Goal: Task Accomplishment & Management: Use online tool/utility

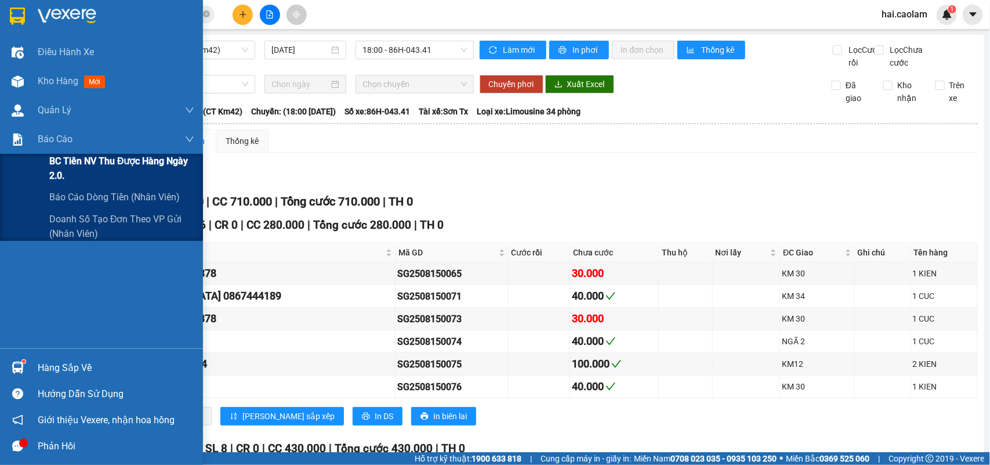
click at [146, 176] on span "BC Tiền NV thu được hàng ngày 2.0." at bounding box center [121, 168] width 145 height 29
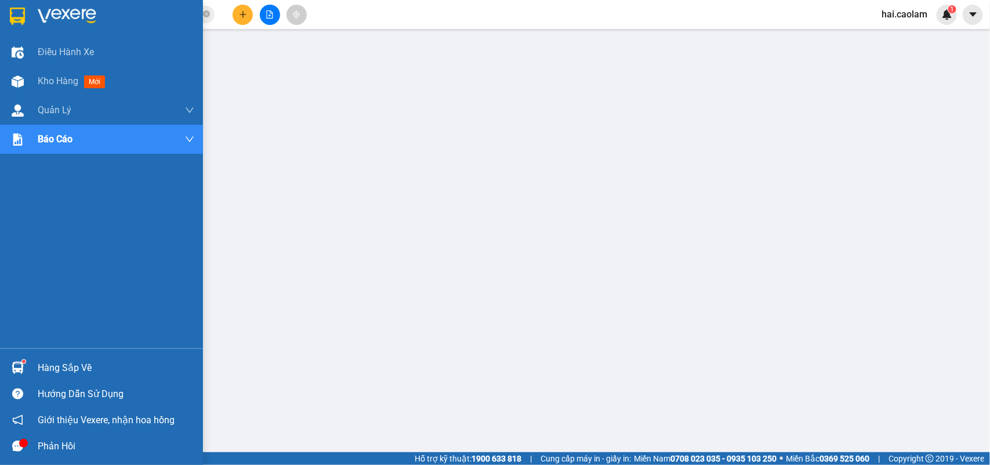
click at [26, 363] on div at bounding box center [18, 367] width 20 height 20
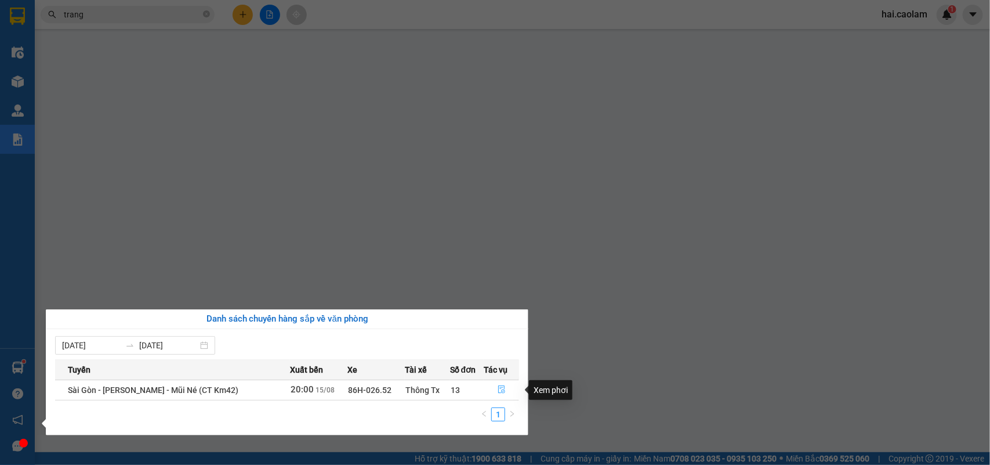
click at [505, 393] on button "button" at bounding box center [501, 390] width 34 height 19
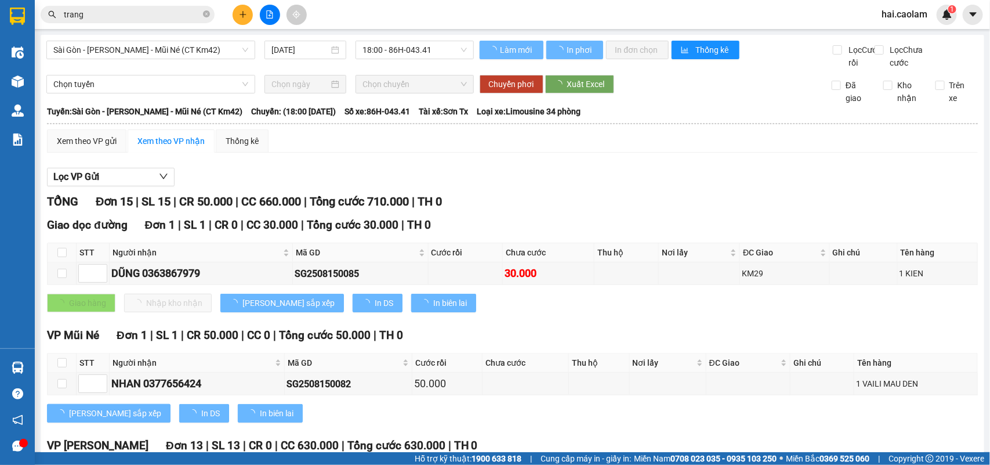
scroll to position [290, 0]
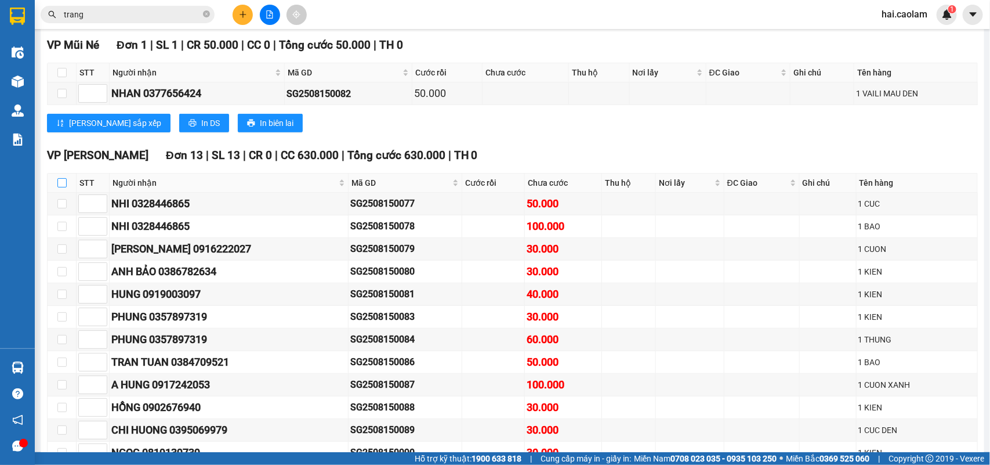
click at [62, 187] on input "checkbox" at bounding box center [61, 182] width 9 height 9
checkbox input "true"
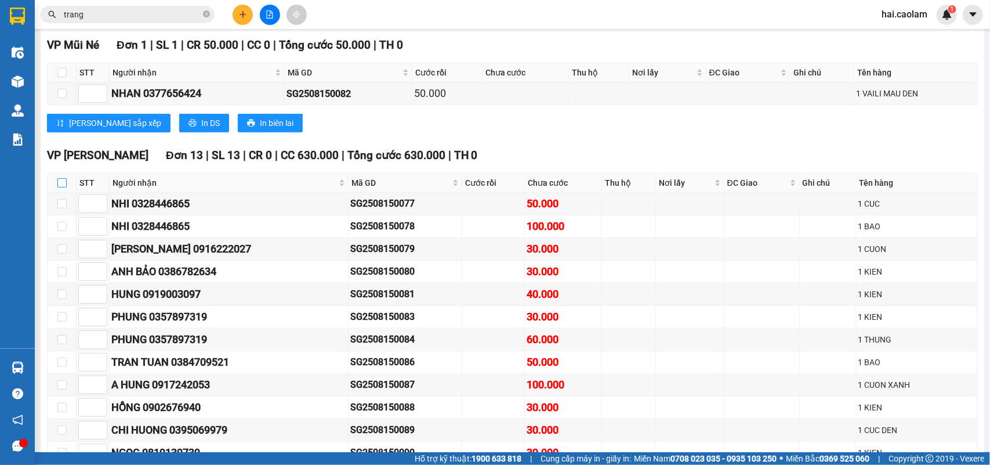
checkbox input "true"
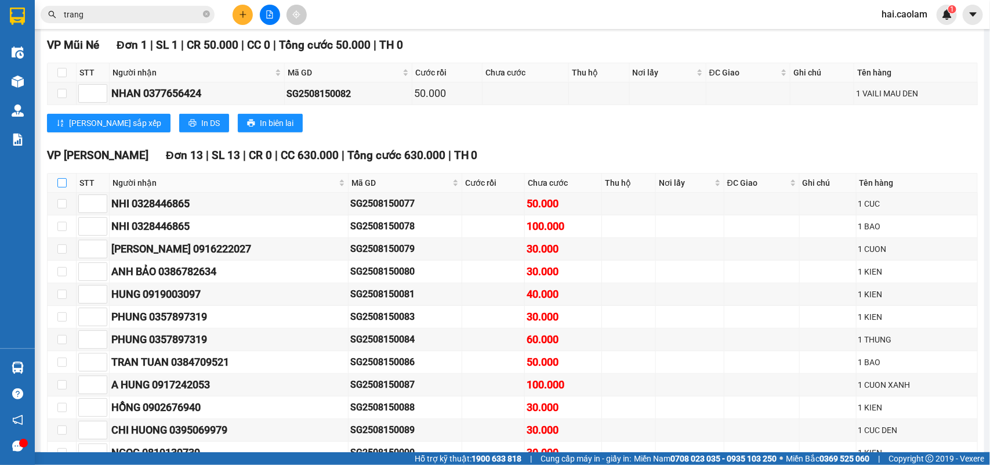
checkbox input "true"
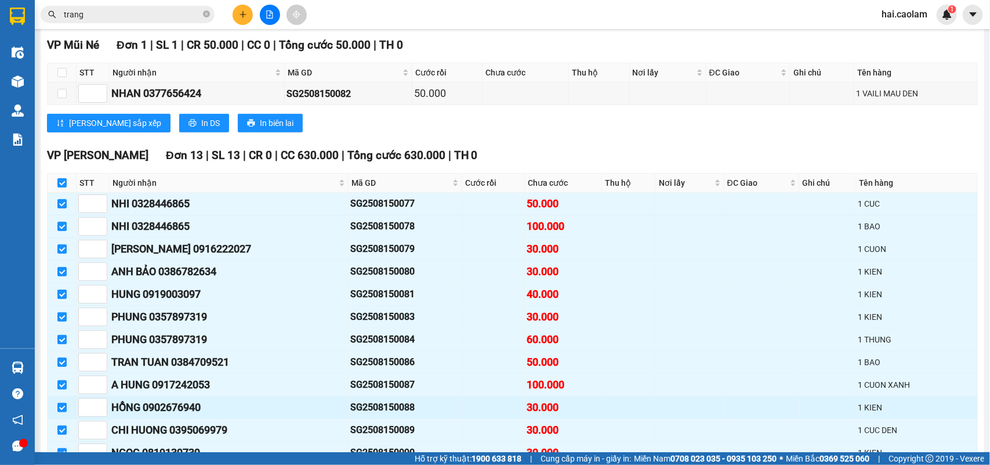
scroll to position [405, 0]
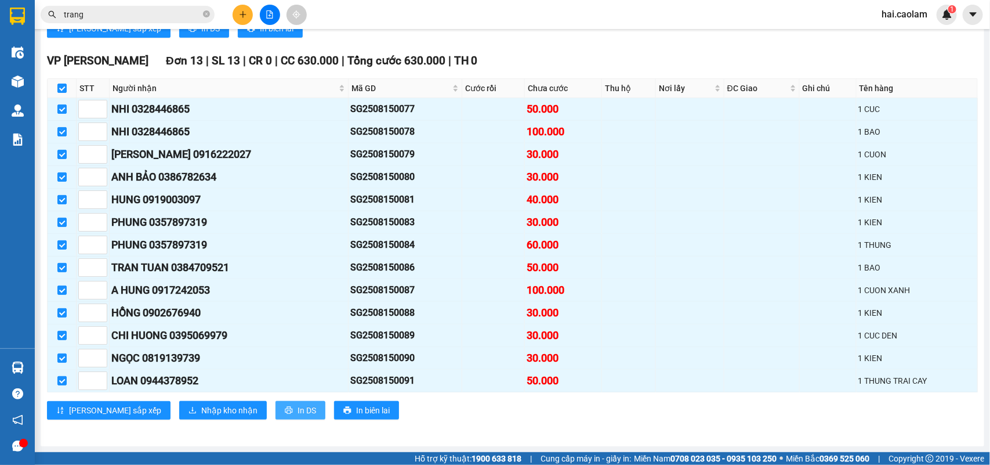
click at [298, 408] on span "In DS" at bounding box center [307, 410] width 19 height 13
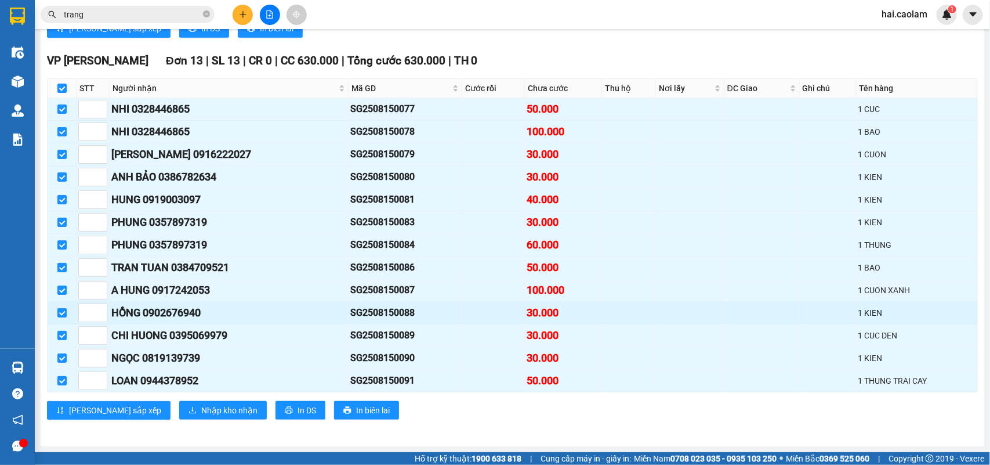
click at [537, 311] on div "30.000" at bounding box center [563, 313] width 73 height 16
